Goal: Transaction & Acquisition: Obtain resource

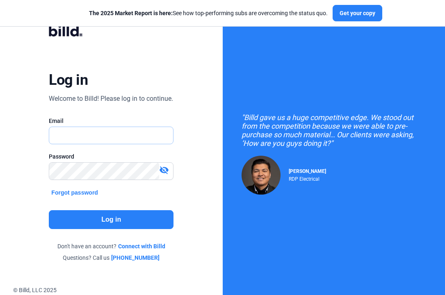
click at [109, 142] on input "text" at bounding box center [106, 135] width 115 height 17
click at [333, 66] on div ""Billd gave us a huge competitive edge. We stood out from the competition becau…" at bounding box center [334, 154] width 223 height 308
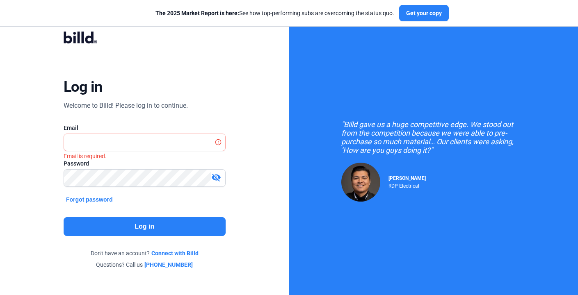
click at [178, 122] on div "Log in Welcome to Billd! Please log in to continue. Email Email is required. Pa…" at bounding box center [145, 150] width 208 height 261
click at [166, 142] on input "text" at bounding box center [144, 142] width 161 height 17
click at [177, 101] on div "Welcome to Billd! Please log in to continue." at bounding box center [126, 106] width 124 height 10
click at [148, 96] on div "Log in Welcome to Billd! Please log in to continue. Email Email is required. Pa…" at bounding box center [145, 150] width 208 height 261
click at [415, 69] on div ""Billd gave us a huge competitive edge. We stood out from the competition becau…" at bounding box center [433, 161] width 289 height 323
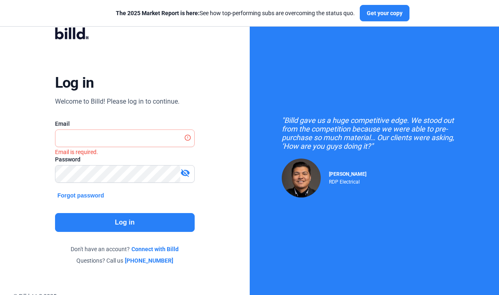
click at [175, 74] on div "Log in Welcome to Billd! Please log in to continue. Email Email is required. Pa…" at bounding box center [124, 147] width 179 height 258
click at [131, 121] on div "Email" at bounding box center [125, 124] width 140 height 8
click at [123, 135] on input "text" at bounding box center [124, 138] width 139 height 17
type input "[PERSON_NAME][EMAIL_ADDRESS][PERSON_NAME][DOMAIN_NAME]"
click at [112, 221] on button "Log in" at bounding box center [125, 222] width 140 height 19
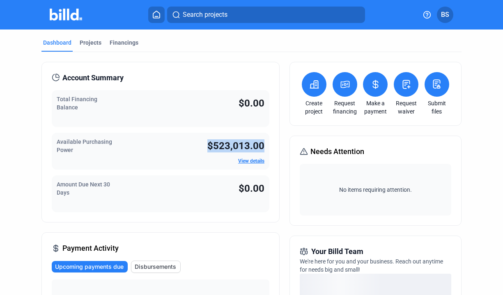
drag, startPoint x: 203, startPoint y: 145, endPoint x: 269, endPoint y: 141, distance: 65.8
click at [269, 141] on div "Account Summary Total Financing Balance $0.00 Available Purchasing Power $523,0…" at bounding box center [160, 142] width 238 height 161
click at [269, 150] on div "Account Summary Total Financing Balance $0.00 Available Purchasing Power $523,0…" at bounding box center [160, 142] width 238 height 161
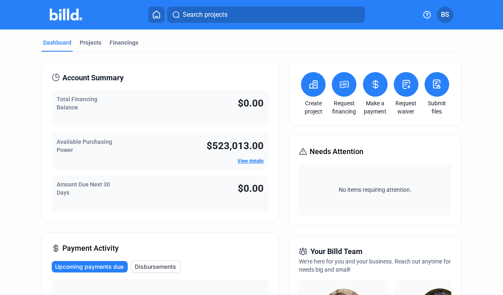
click at [214, 48] on div "Dashboard Projects Financings" at bounding box center [251, 45] width 420 height 13
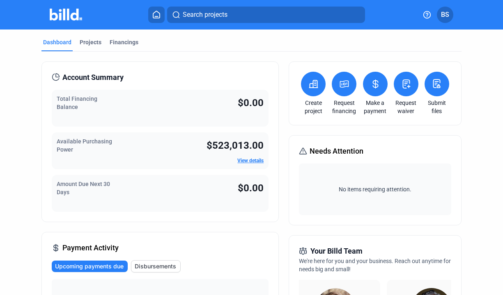
click at [313, 84] on icon at bounding box center [313, 84] width 10 height 10
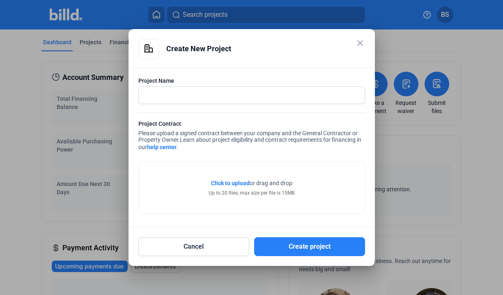
click at [364, 39] on mat-icon "close" at bounding box center [360, 43] width 10 height 10
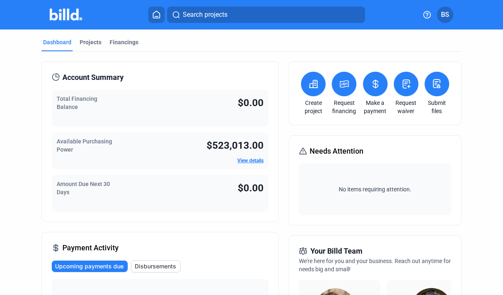
click at [313, 92] on button at bounding box center [313, 84] width 25 height 25
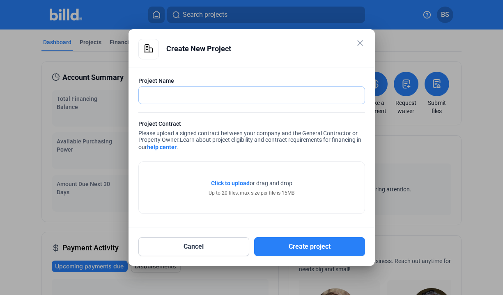
click at [240, 100] on input "text" at bounding box center [247, 95] width 217 height 17
type input "Walmart - [GEOGRAPHIC_DATA] [GEOGRAPHIC_DATA]"
click at [222, 247] on button "Cancel" at bounding box center [193, 247] width 111 height 19
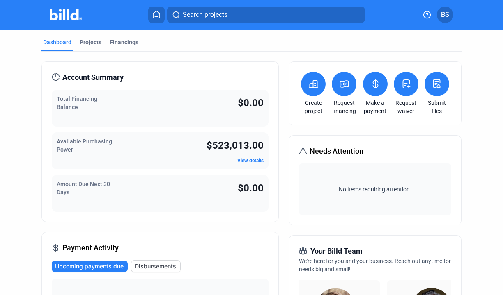
click at [95, 43] on div "Projects" at bounding box center [91, 42] width 22 height 8
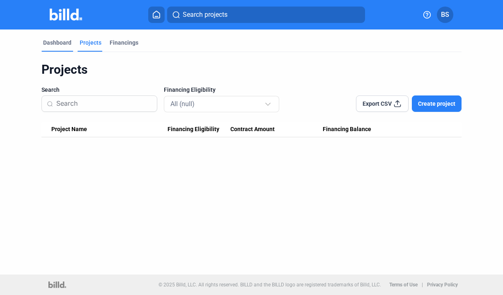
click at [63, 43] on div "Dashboard" at bounding box center [57, 43] width 28 height 8
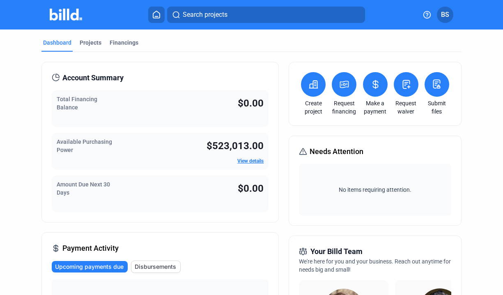
click at [343, 82] on icon at bounding box center [344, 85] width 10 height 10
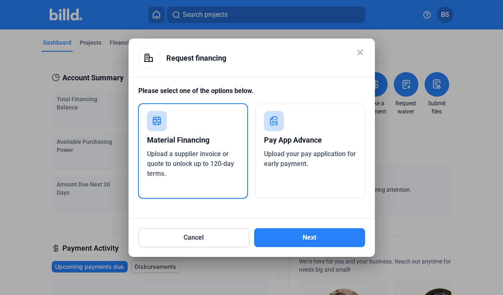
click at [370, 42] on mat-dialog-container "close Request financing Please select one of the options below. Material Financ…" at bounding box center [251, 148] width 246 height 219
click at [363, 46] on mat-dialog-container "close Request financing Please select one of the options below. Material Financ…" at bounding box center [251, 148] width 246 height 219
click at [362, 53] on mat-icon "close" at bounding box center [360, 53] width 10 height 10
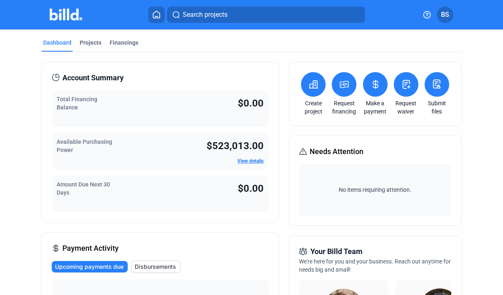
click at [339, 89] on button at bounding box center [344, 84] width 25 height 25
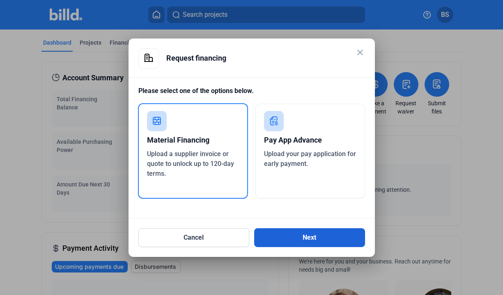
click at [264, 233] on button "Next" at bounding box center [309, 238] width 111 height 19
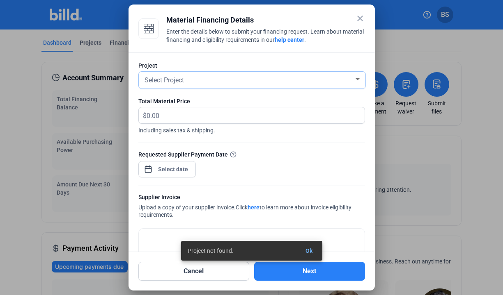
click at [167, 84] on span "Select Project" at bounding box center [163, 80] width 39 height 8
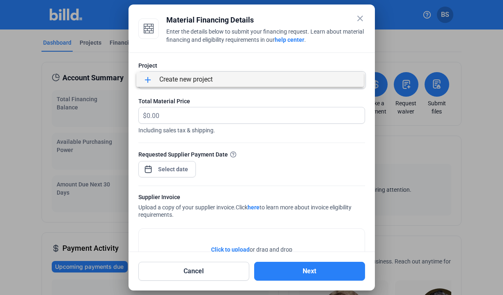
click at [175, 98] on div at bounding box center [251, 147] width 503 height 295
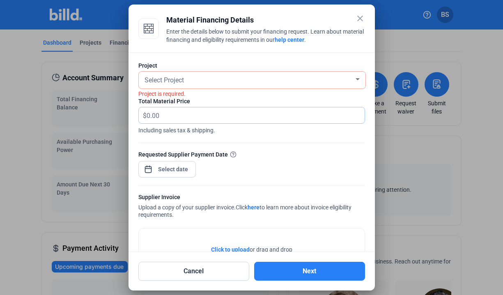
click at [173, 115] on input "text" at bounding box center [255, 116] width 218 height 16
click at [215, 99] on div "Total Material Price" at bounding box center [251, 101] width 227 height 8
click at [175, 115] on input "text" at bounding box center [250, 116] width 208 height 16
type input "100,000"
click at [178, 170] on div "close Material Financing Details Enter the details below to submit your financi…" at bounding box center [251, 147] width 503 height 295
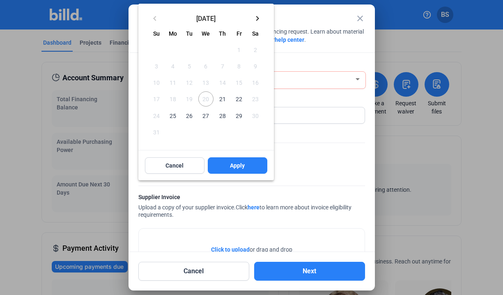
click at [222, 98] on span "21" at bounding box center [222, 99] width 15 height 15
click at [249, 168] on button "Apply" at bounding box center [238, 166] width 60 height 16
type input "[DATE]"
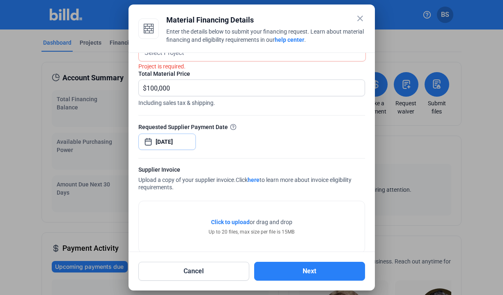
scroll to position [42, 0]
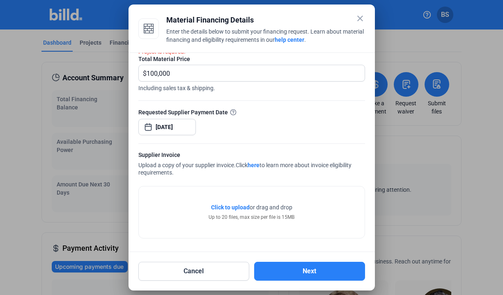
click at [357, 23] on mat-icon "close" at bounding box center [360, 19] width 10 height 10
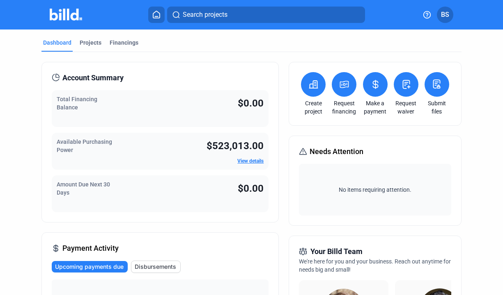
click at [312, 87] on icon at bounding box center [313, 85] width 10 height 10
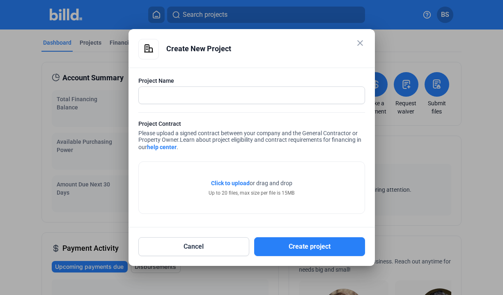
click at [360, 43] on mat-icon "close" at bounding box center [360, 43] width 10 height 10
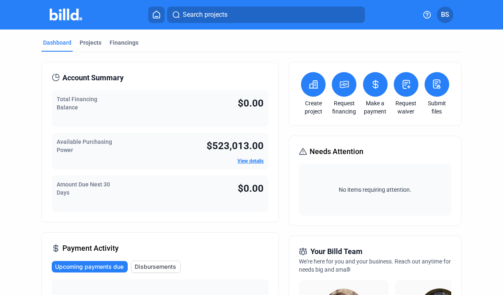
click at [370, 84] on icon at bounding box center [375, 85] width 10 height 10
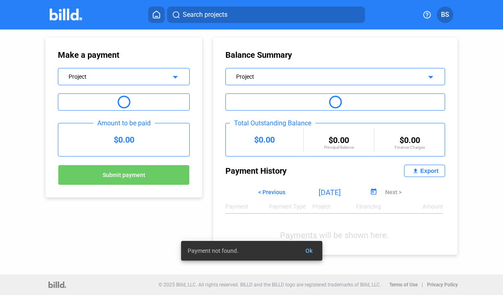
click at [310, 250] on span "Ok" at bounding box center [308, 251] width 7 height 7
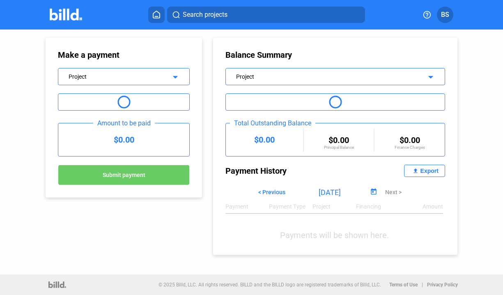
click at [163, 82] on div "Project arrow_drop_down" at bounding box center [123, 76] width 131 height 14
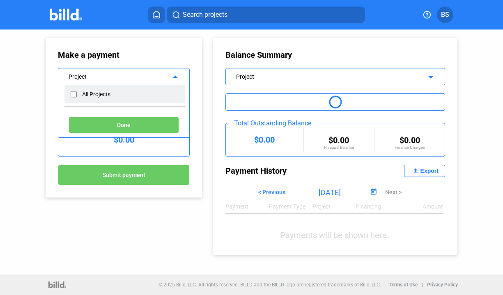
click at [91, 91] on div "All Projects" at bounding box center [96, 94] width 28 height 7
checkbox input "true"
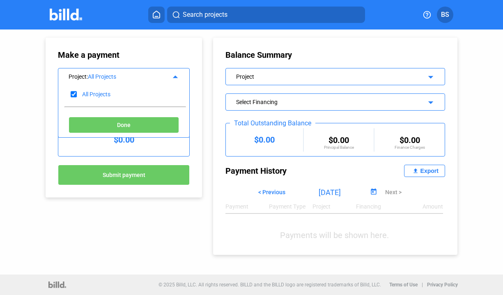
click at [49, 98] on div "Make a payment Project : All Projects arrow_drop_up All Projects Done Select Fi…" at bounding box center [124, 118] width 156 height 160
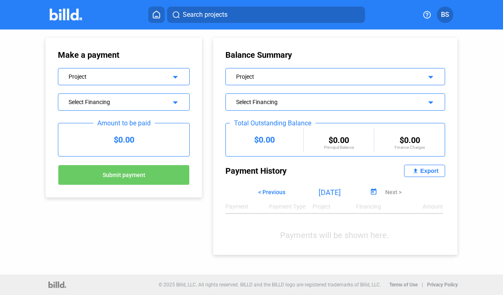
click at [89, 106] on div "Select Financing arrow_drop_down" at bounding box center [123, 101] width 131 height 14
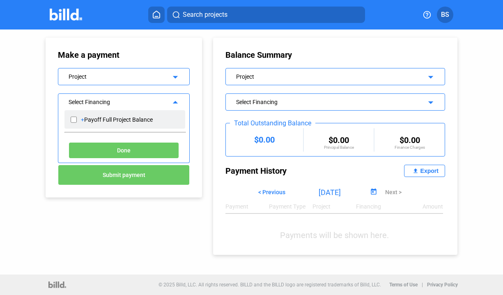
click at [88, 123] on div "+ Payoff Full Project Balance" at bounding box center [124, 119] width 121 height 18
checkbox input "true"
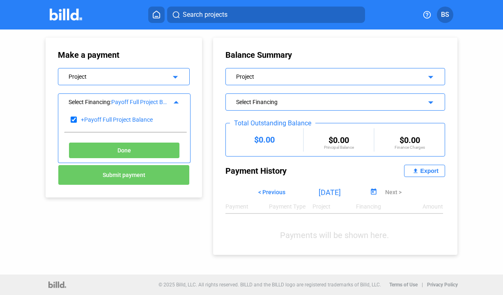
click at [37, 120] on div "Make a payment Project arrow_drop_down Select Financing : Payoff Full Project B…" at bounding box center [115, 114] width 181 height 168
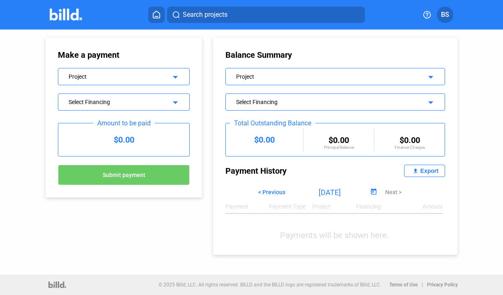
click at [155, 20] on button at bounding box center [156, 15] width 16 height 16
